Goal: Task Accomplishment & Management: Use online tool/utility

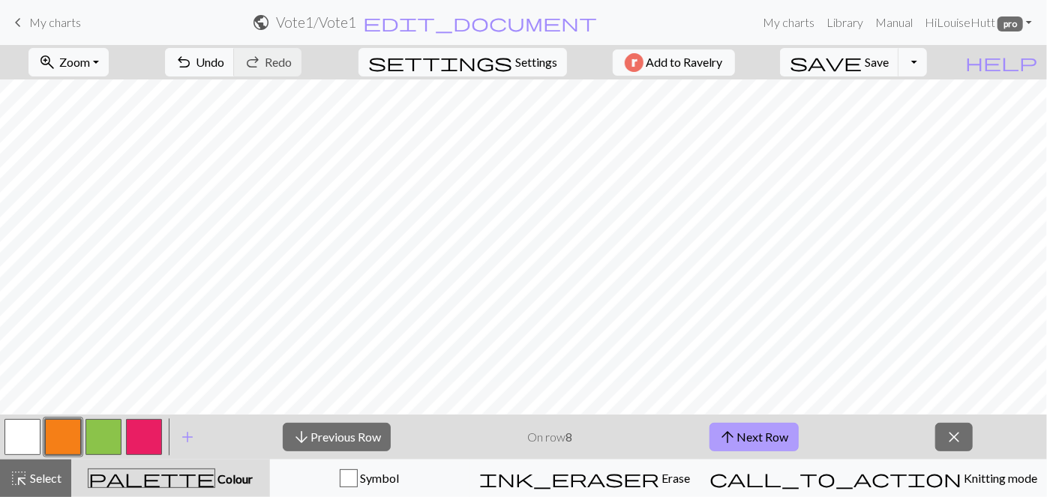
drag, startPoint x: 0, startPoint y: 0, endPoint x: 772, endPoint y: 435, distance: 885.8
click at [772, 435] on button "arrow_upward Next Row" at bounding box center [753, 437] width 89 height 28
click at [348, 440] on button "arrow_downward Previous Row" at bounding box center [336, 437] width 108 height 28
click at [780, 440] on button "arrow_upward Next Row" at bounding box center [753, 437] width 89 height 28
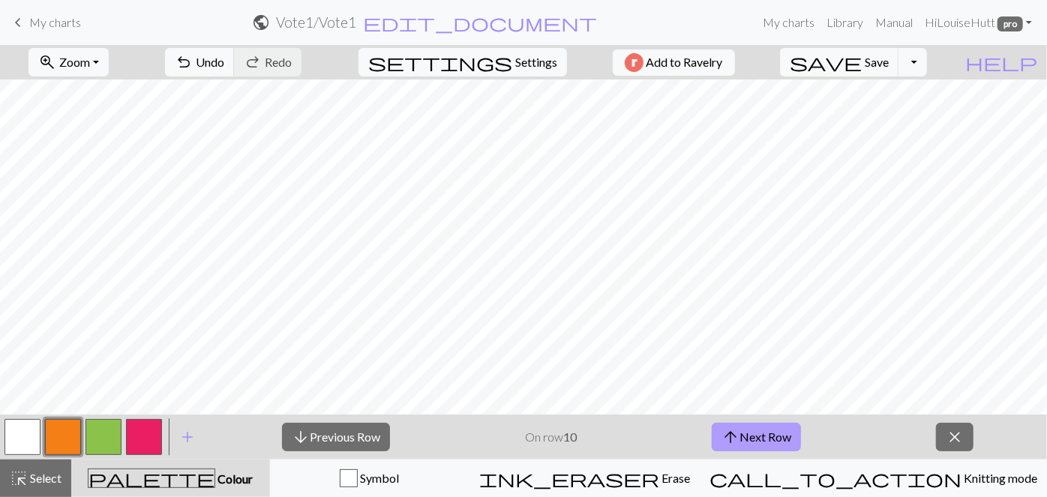
click at [780, 440] on button "arrow_upward Next Row" at bounding box center [756, 437] width 89 height 28
click at [786, 440] on button "arrow_upward Next Row" at bounding box center [756, 437] width 89 height 28
click at [749, 436] on button "arrow_upward Next Row" at bounding box center [756, 437] width 89 height 28
click at [97, 72] on button "zoom_in Zoom Zoom" at bounding box center [68, 62] width 80 height 28
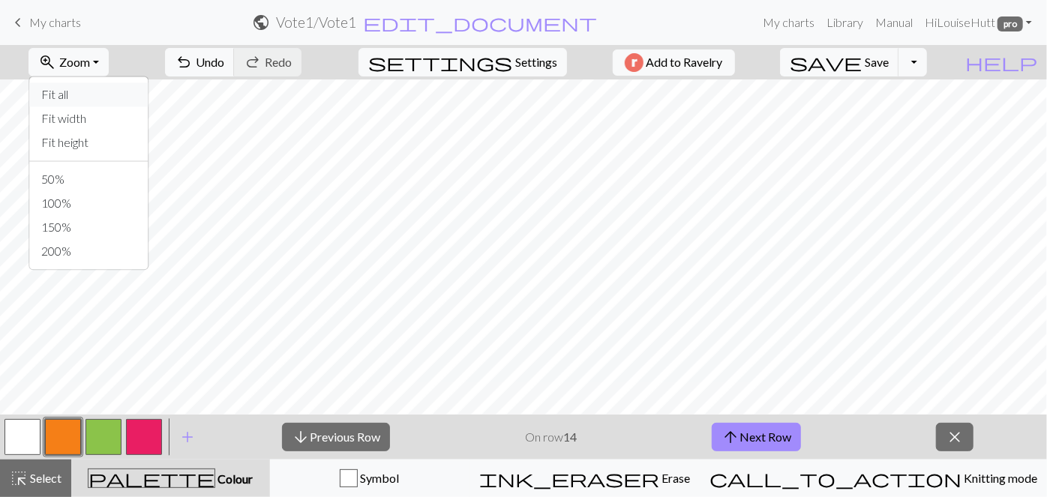
click at [112, 98] on button "Fit all" at bounding box center [88, 94] width 118 height 24
click at [756, 442] on button "arrow_upward Next Row" at bounding box center [756, 437] width 89 height 28
click at [774, 440] on button "arrow_upward Next Row" at bounding box center [756, 437] width 89 height 28
click at [774, 441] on button "arrow_upward Next Row" at bounding box center [756, 437] width 89 height 28
click at [712, 423] on button "arrow_upward Next Row" at bounding box center [756, 437] width 89 height 28
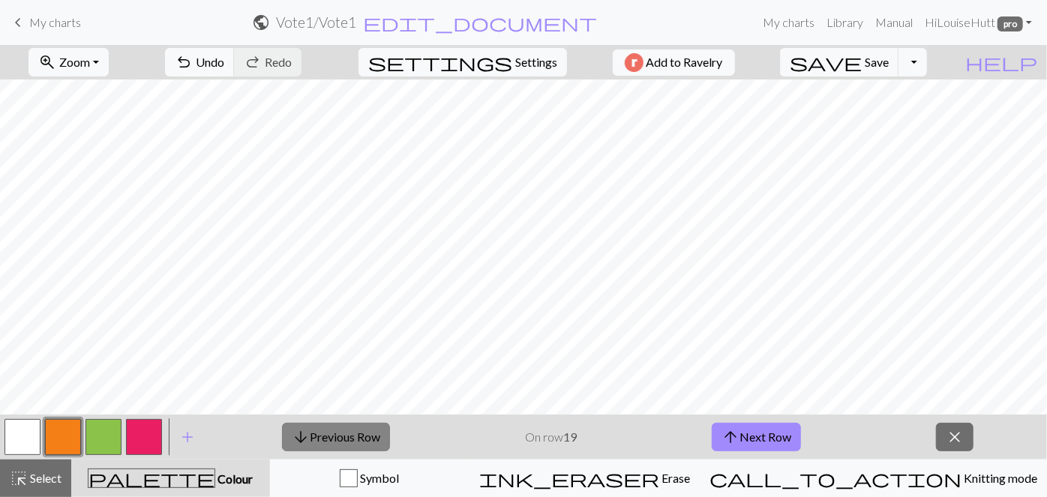
click at [338, 437] on button "arrow_downward Previous Row" at bounding box center [336, 437] width 108 height 28
click at [735, 438] on span "arrow_upward" at bounding box center [730, 437] width 18 height 21
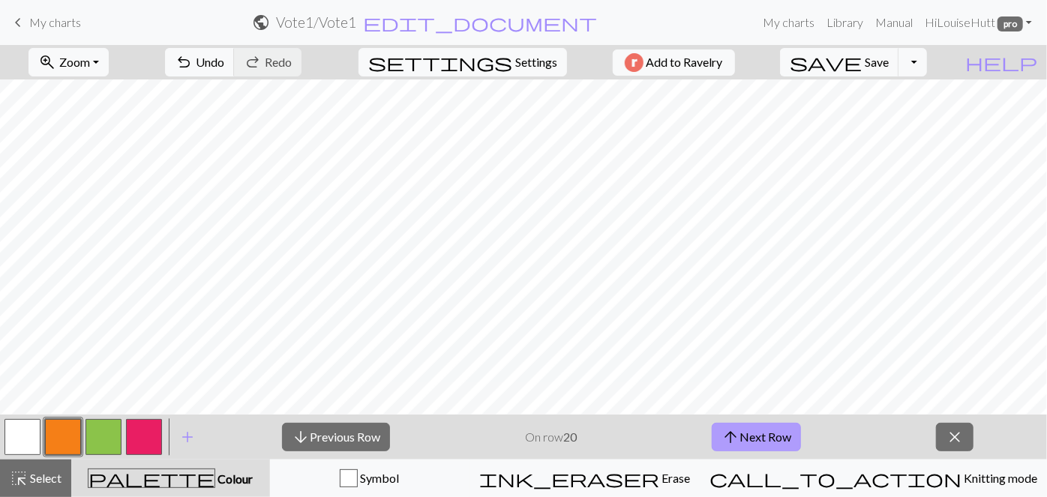
click at [772, 432] on button "arrow_upward Next Row" at bounding box center [756, 437] width 89 height 28
click at [793, 440] on button "arrow_upward Next Row" at bounding box center [756, 437] width 89 height 28
click at [765, 451] on button "arrow_upward Next Row" at bounding box center [756, 437] width 89 height 28
click at [764, 439] on button "arrow_upward Next Row" at bounding box center [756, 437] width 89 height 28
click at [782, 432] on button "arrow_upward Next Row" at bounding box center [756, 437] width 89 height 28
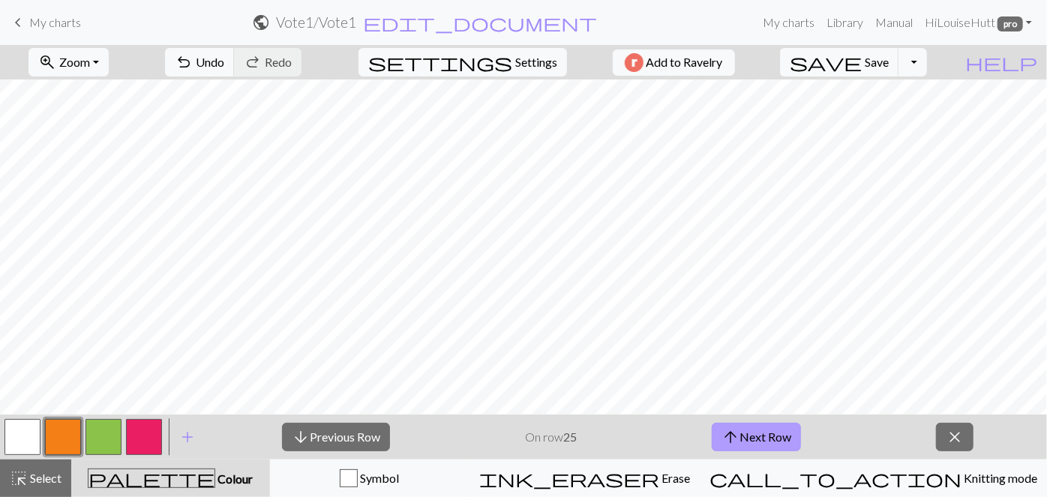
click at [739, 428] on span "arrow_upward" at bounding box center [730, 437] width 18 height 21
click at [766, 430] on button "arrow_upward Next Row" at bounding box center [756, 437] width 89 height 28
click at [375, 450] on button "arrow_downward Previous Row" at bounding box center [336, 437] width 108 height 28
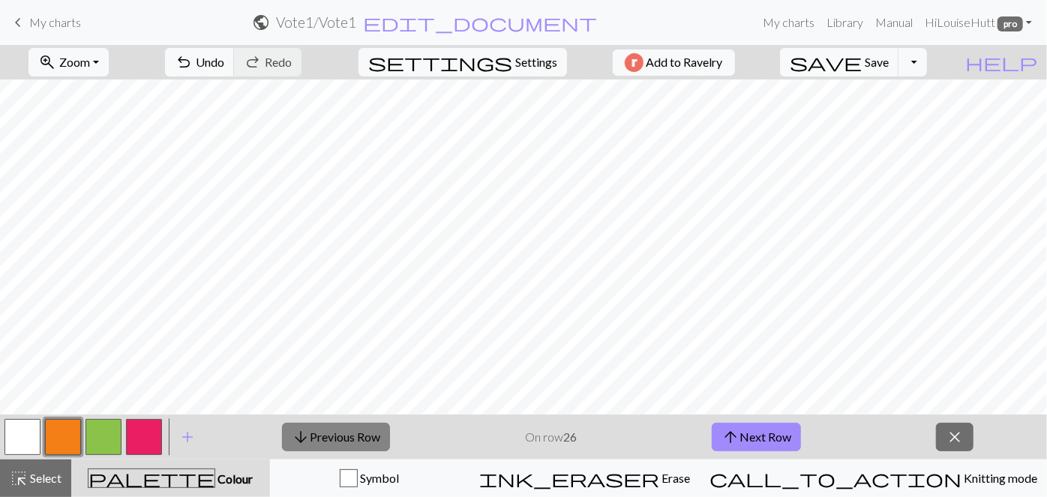
click at [375, 450] on button "arrow_downward Previous Row" at bounding box center [336, 437] width 108 height 28
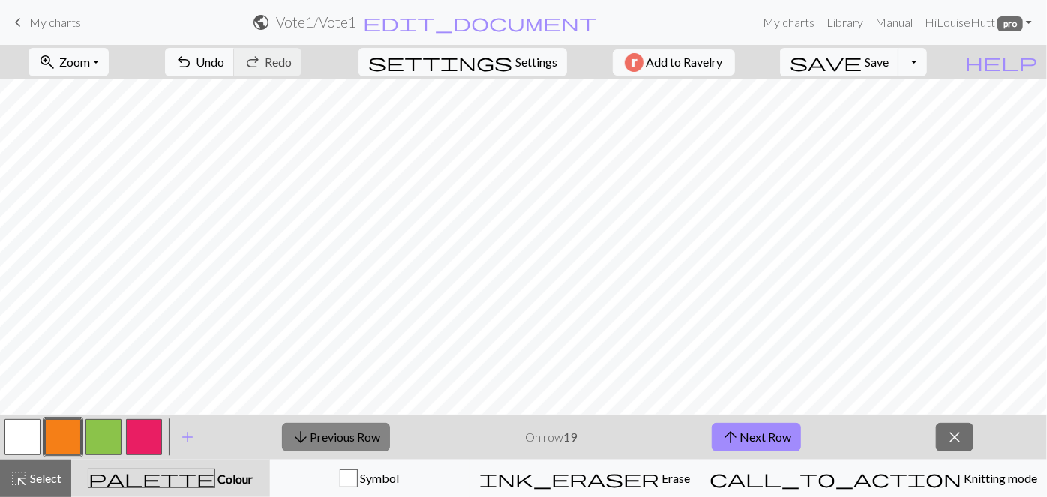
click at [375, 450] on button "arrow_downward Previous Row" at bounding box center [336, 437] width 108 height 28
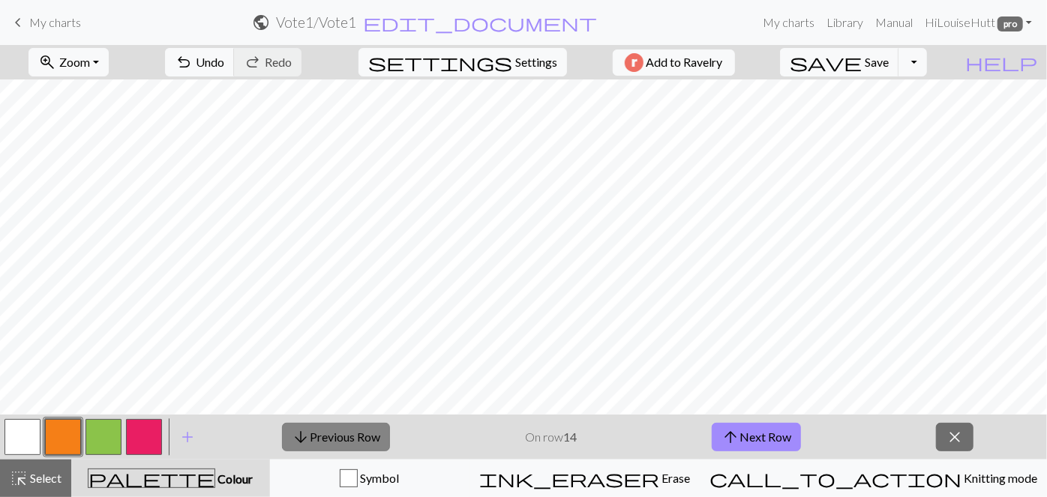
click at [375, 450] on button "arrow_downward Previous Row" at bounding box center [336, 437] width 108 height 28
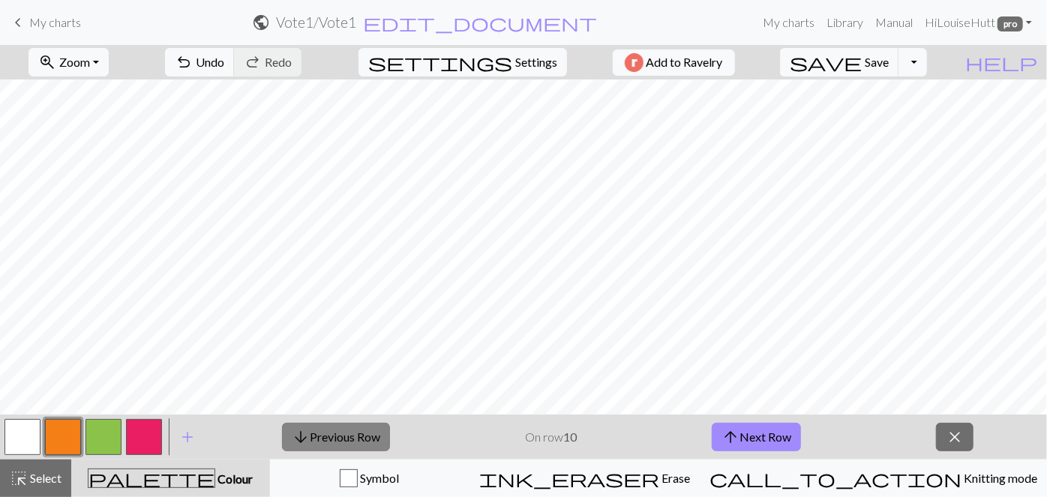
click at [375, 450] on button "arrow_downward Previous Row" at bounding box center [336, 437] width 108 height 28
click at [375, 450] on button "arrow_downward Previous Row" at bounding box center [337, 437] width 108 height 28
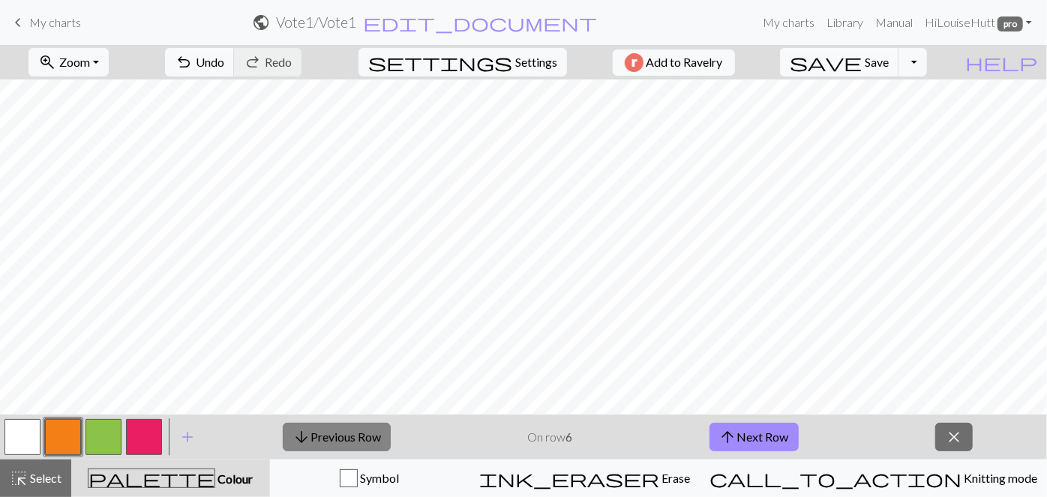
click at [375, 450] on button "arrow_downward Previous Row" at bounding box center [337, 437] width 108 height 28
click at [750, 434] on button "arrow_upward Next Row" at bounding box center [753, 437] width 89 height 28
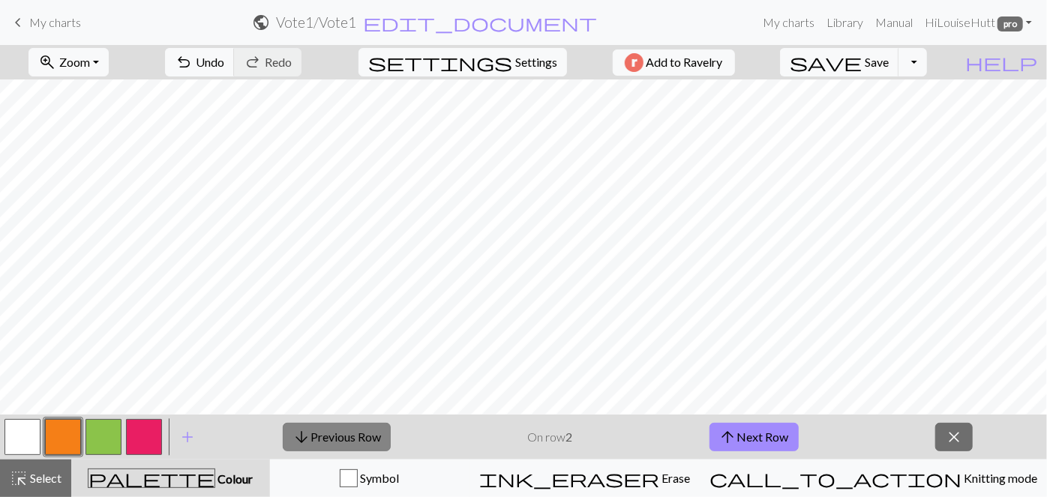
click at [317, 429] on button "arrow_downward Previous Row" at bounding box center [337, 437] width 108 height 28
click at [787, 447] on button "arrow_upward Next Row" at bounding box center [753, 437] width 89 height 28
click at [760, 430] on button "arrow_upward Next Row" at bounding box center [753, 437] width 89 height 28
click at [766, 430] on button "arrow_upward Next Row" at bounding box center [753, 437] width 89 height 28
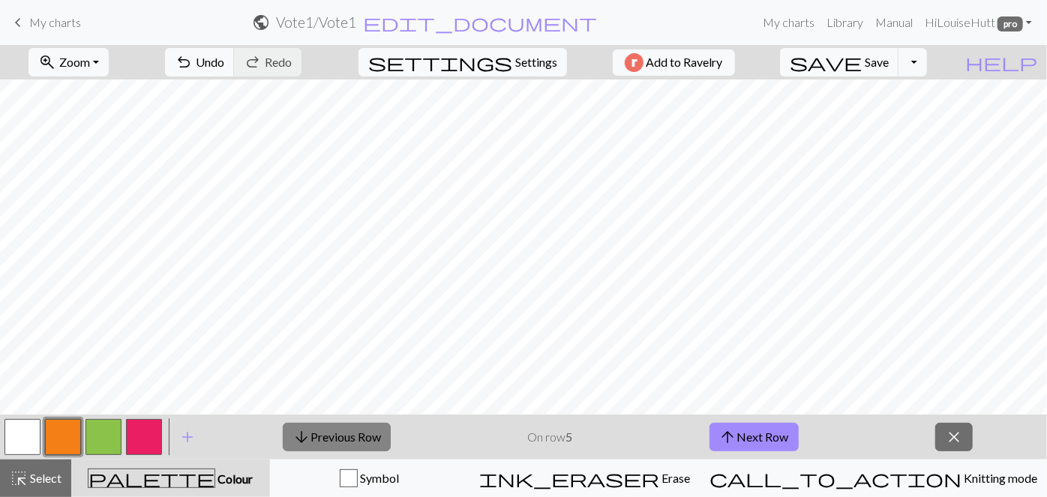
click at [378, 425] on button "arrow_downward Previous Row" at bounding box center [337, 437] width 108 height 28
click at [786, 444] on button "arrow_upward Next Row" at bounding box center [753, 437] width 89 height 28
click at [775, 433] on button "arrow_upward Next Row" at bounding box center [753, 437] width 89 height 28
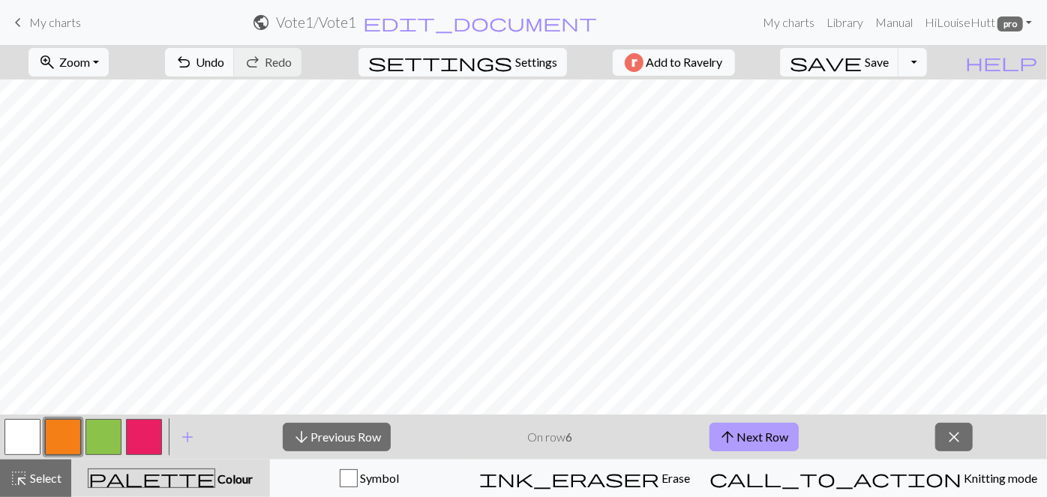
click at [775, 433] on button "arrow_upward Next Row" at bounding box center [753, 437] width 89 height 28
click at [769, 423] on button "arrow_upward Next Row" at bounding box center [753, 437] width 89 height 28
click at [778, 430] on button "arrow_upward Next Row" at bounding box center [753, 437] width 89 height 28
click at [778, 430] on button "arrow_upward Next Row" at bounding box center [756, 437] width 89 height 28
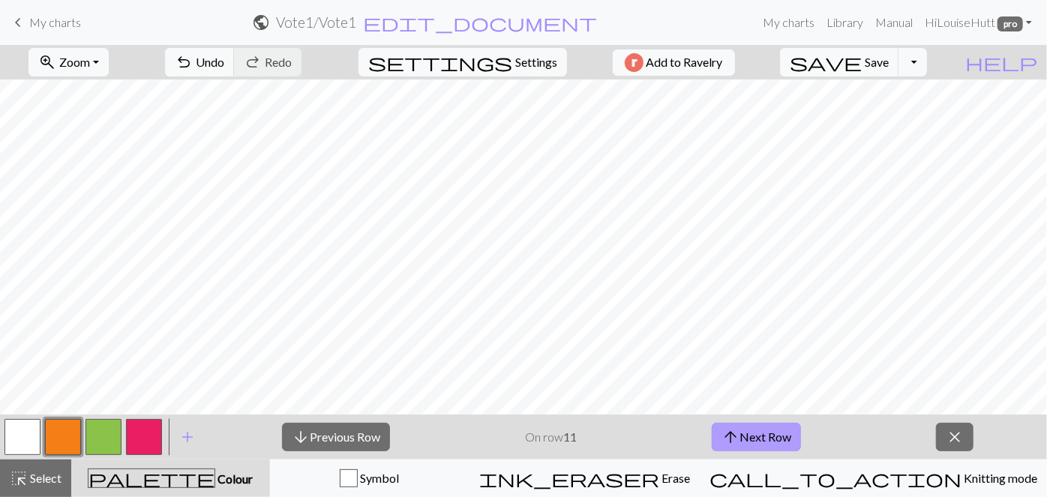
click at [778, 430] on button "arrow_upward Next Row" at bounding box center [756, 437] width 89 height 28
click at [762, 433] on button "arrow_upward Next Row" at bounding box center [756, 437] width 89 height 28
click at [766, 423] on button "arrow_upward Next Row" at bounding box center [756, 437] width 89 height 28
click at [757, 433] on button "arrow_upward Next Row" at bounding box center [756, 437] width 89 height 28
click at [772, 434] on button "arrow_upward Next Row" at bounding box center [756, 437] width 89 height 28
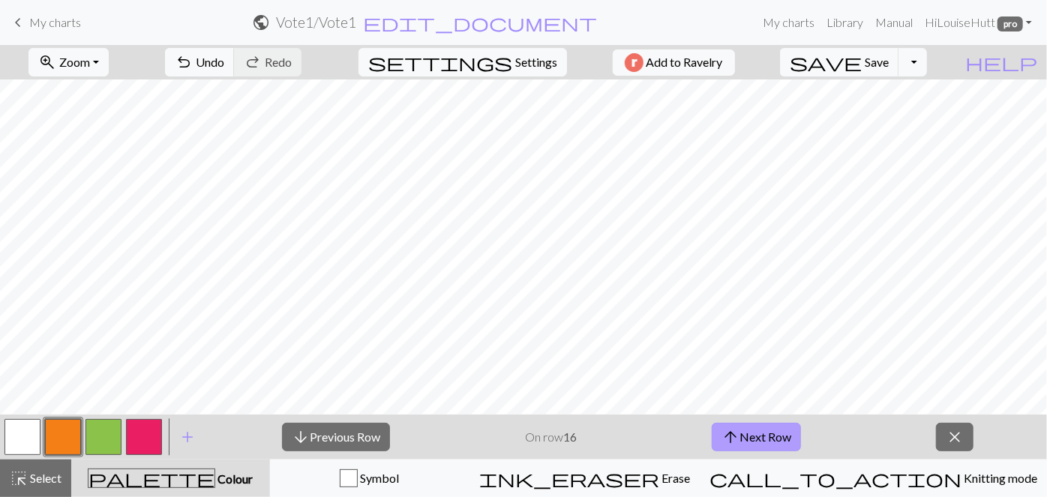
click at [754, 424] on button "arrow_upward Next Row" at bounding box center [756, 437] width 89 height 28
click at [760, 437] on button "arrow_upward Next Row" at bounding box center [756, 437] width 89 height 28
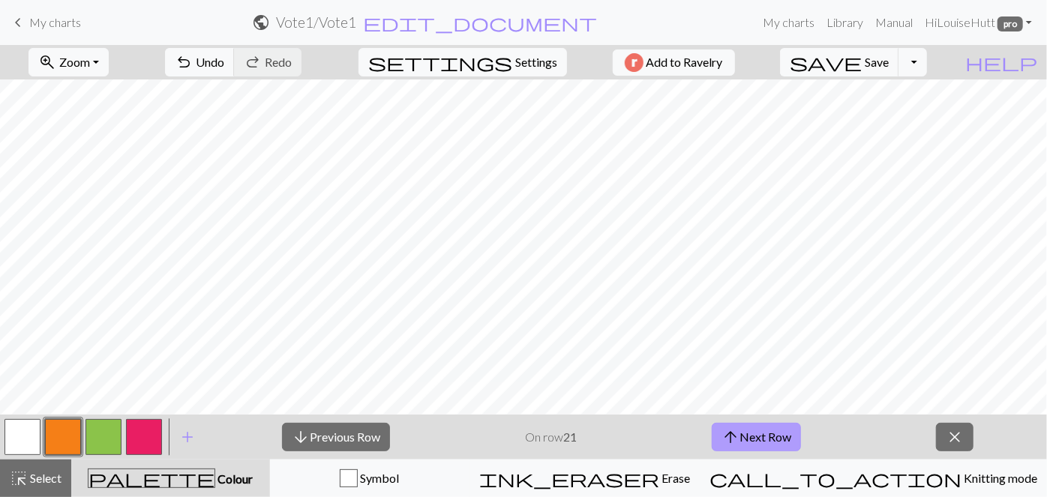
click at [760, 437] on button "arrow_upward Next Row" at bounding box center [756, 437] width 89 height 28
click at [763, 437] on button "arrow_upward Next Row" at bounding box center [756, 437] width 89 height 28
